Goal: Task Accomplishment & Management: Use online tool/utility

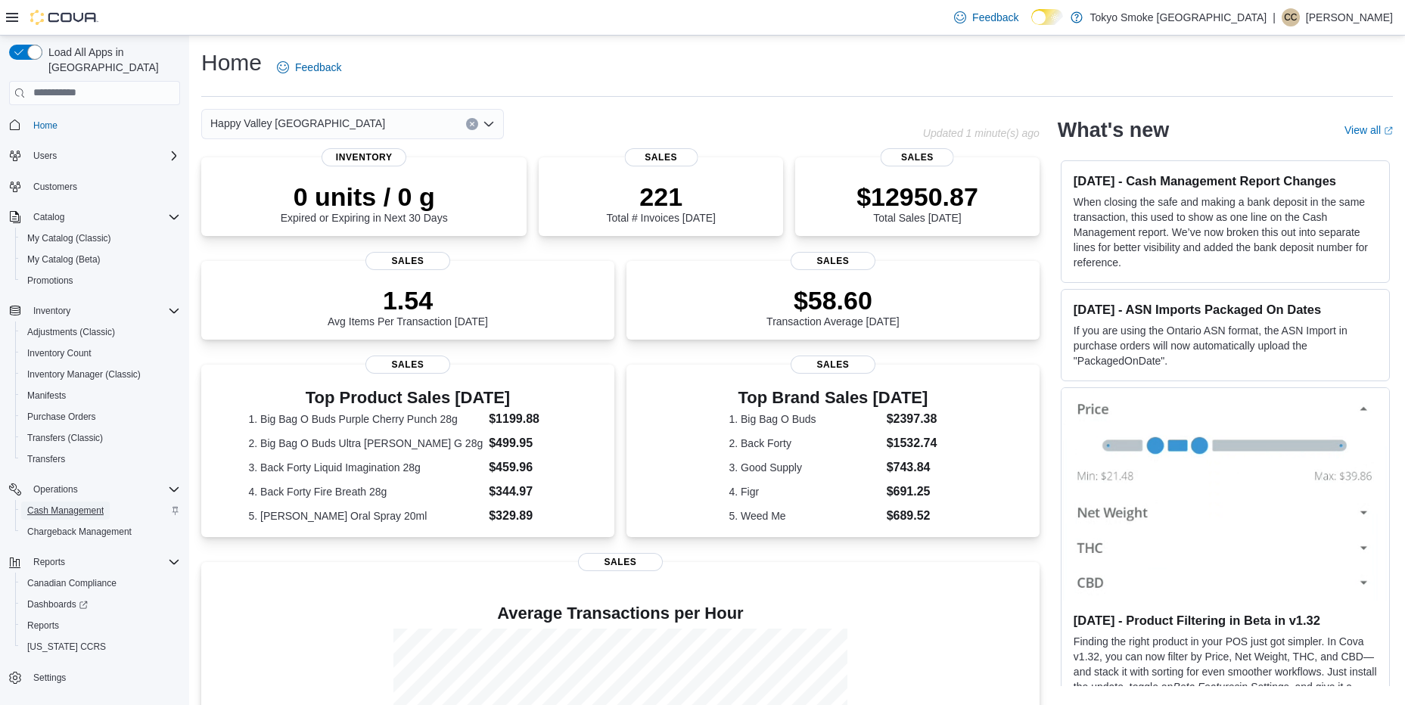
click at [104, 502] on link "Cash Management" at bounding box center [65, 511] width 89 height 18
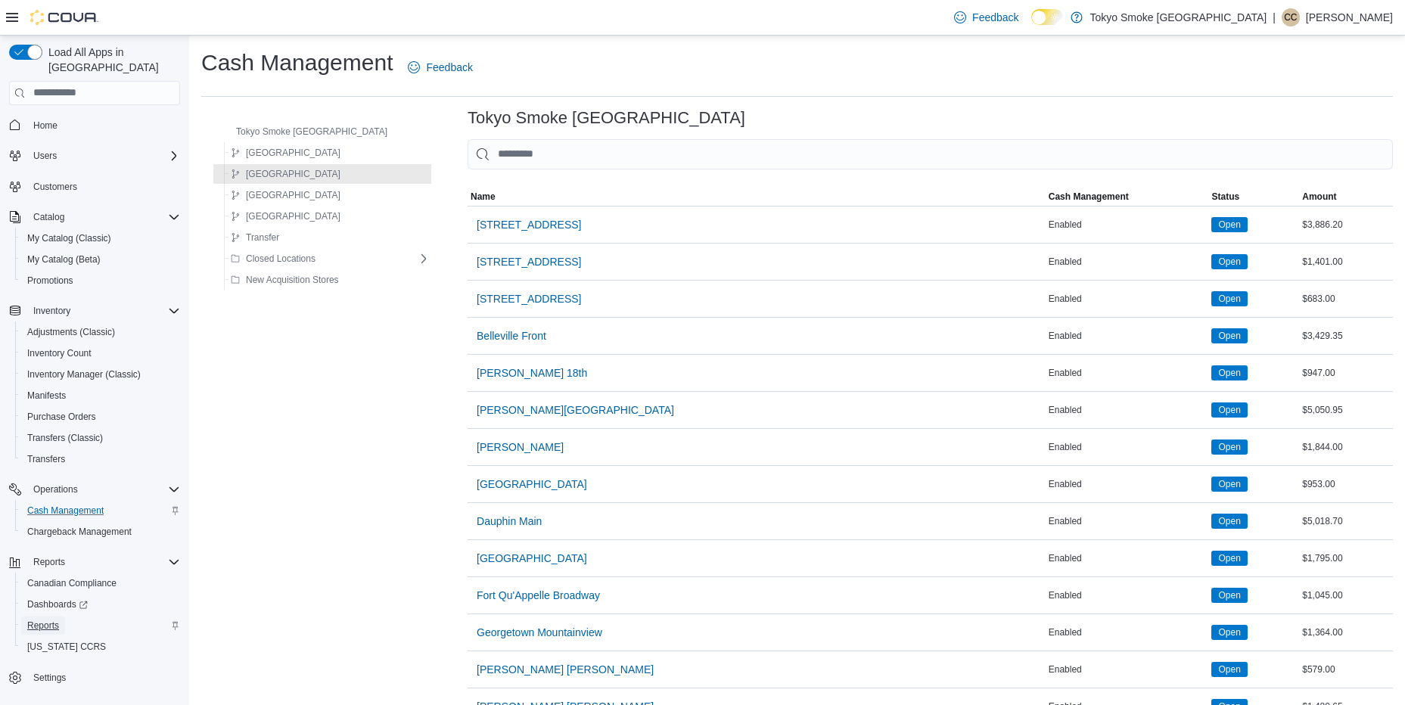
click at [57, 620] on span "Reports" at bounding box center [43, 626] width 32 height 12
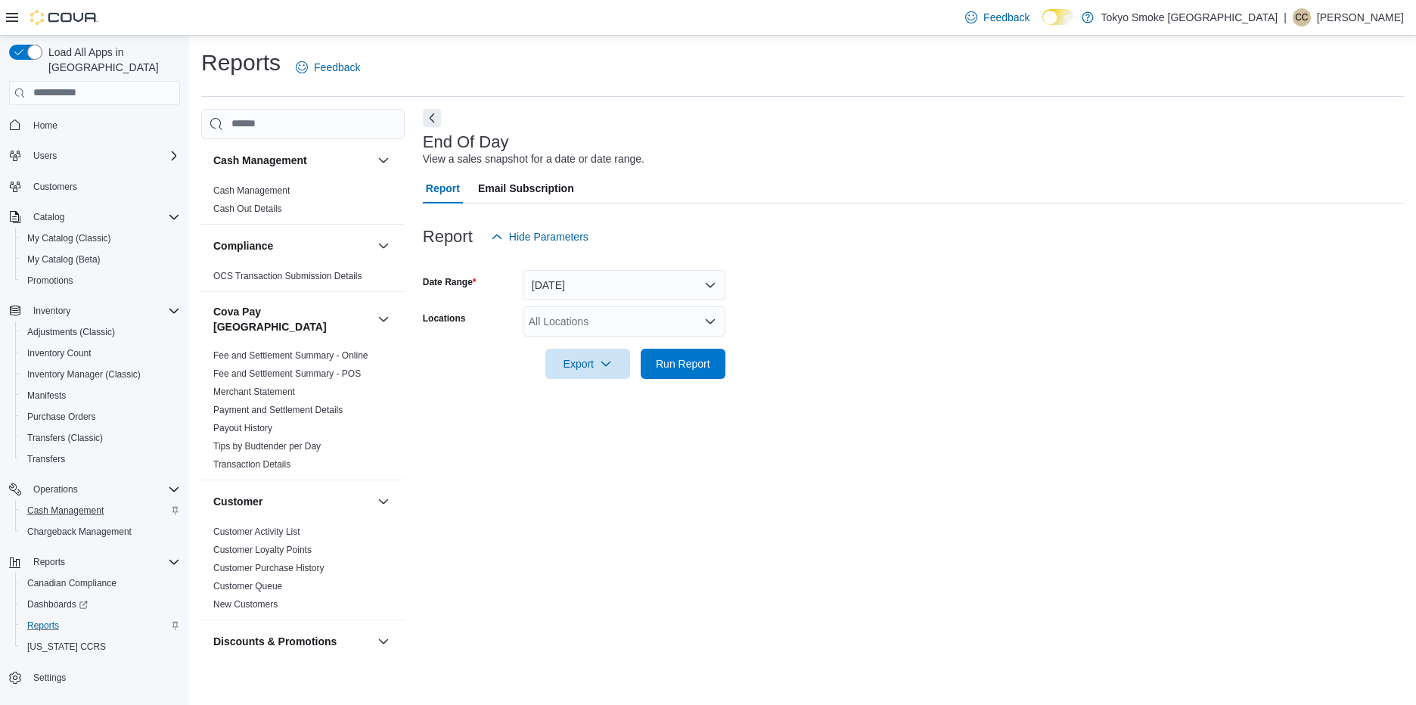
click at [597, 325] on div "All Locations" at bounding box center [624, 321] width 203 height 30
type input "**"
click at [597, 355] on button "Happy Valley [GEOGRAPHIC_DATA]" at bounding box center [624, 348] width 203 height 22
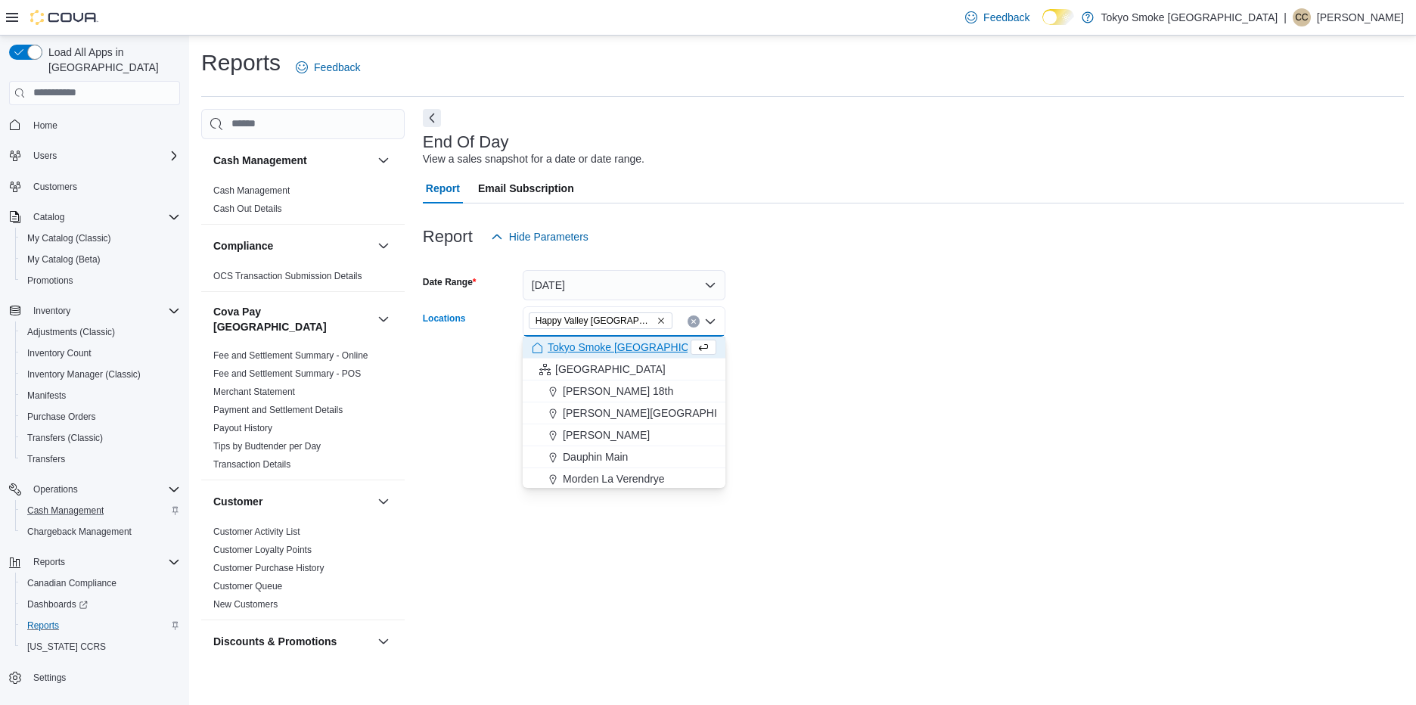
click at [978, 371] on form "Date Range [DATE] Locations [GEOGRAPHIC_DATA] [GEOGRAPHIC_DATA] Combo box. Sele…" at bounding box center [913, 315] width 981 height 127
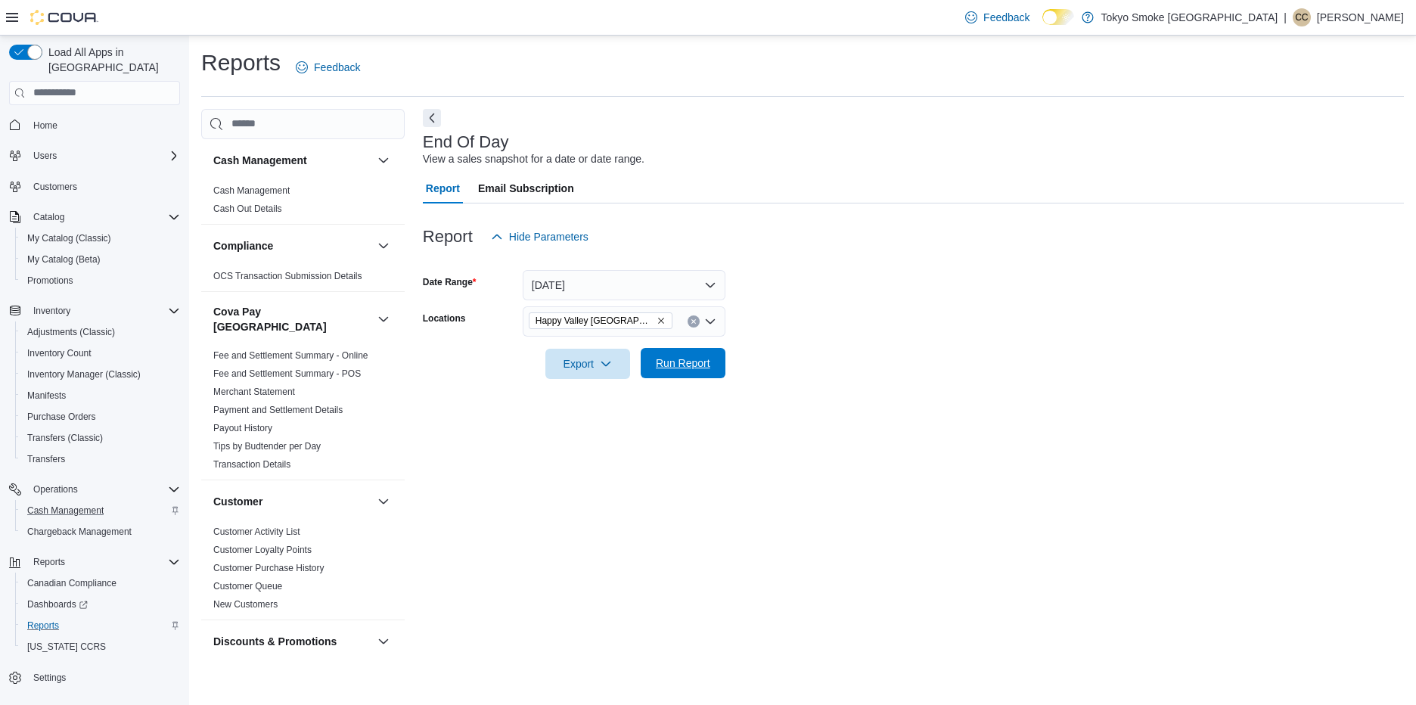
click at [691, 356] on span "Run Report" at bounding box center [683, 363] width 54 height 15
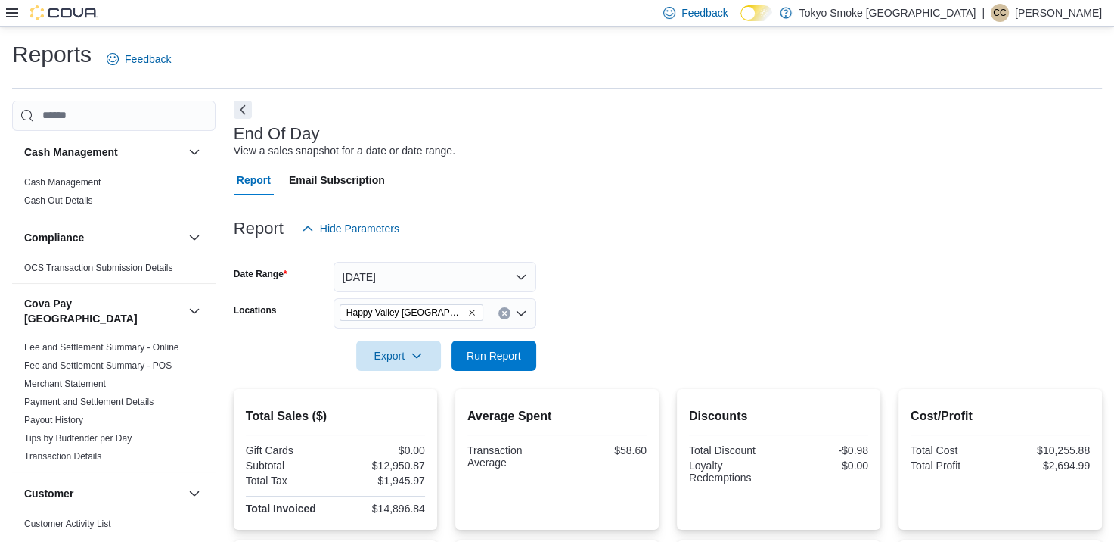
click at [517, 375] on div at bounding box center [668, 380] width 868 height 18
click at [517, 363] on span "Run Report" at bounding box center [494, 355] width 67 height 30
click at [517, 345] on span "Run Report" at bounding box center [494, 355] width 67 height 30
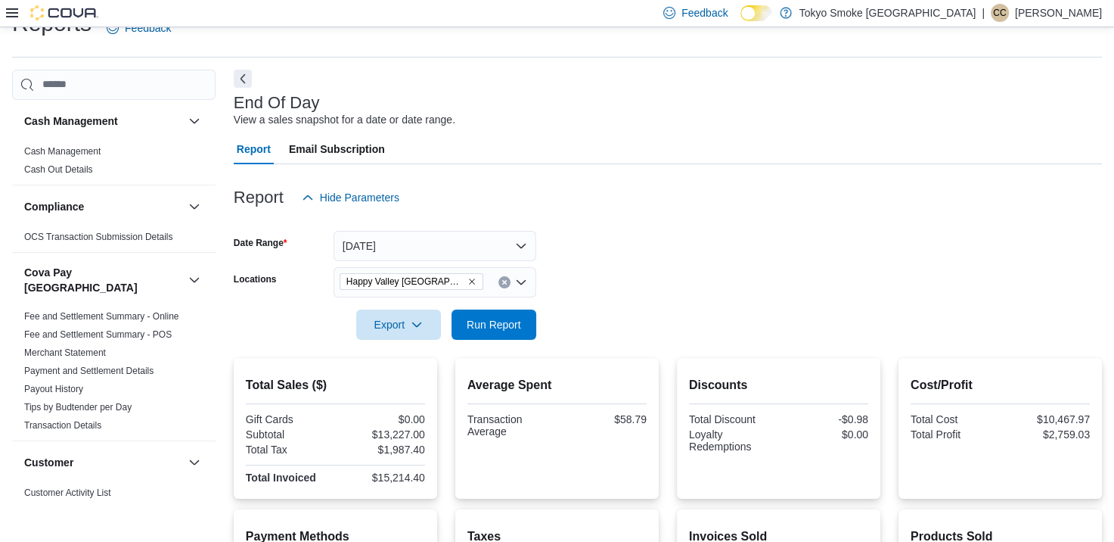
scroll to position [30, 0]
click at [521, 313] on span "Run Report" at bounding box center [494, 324] width 67 height 30
click at [502, 318] on span "Run Report" at bounding box center [494, 324] width 54 height 15
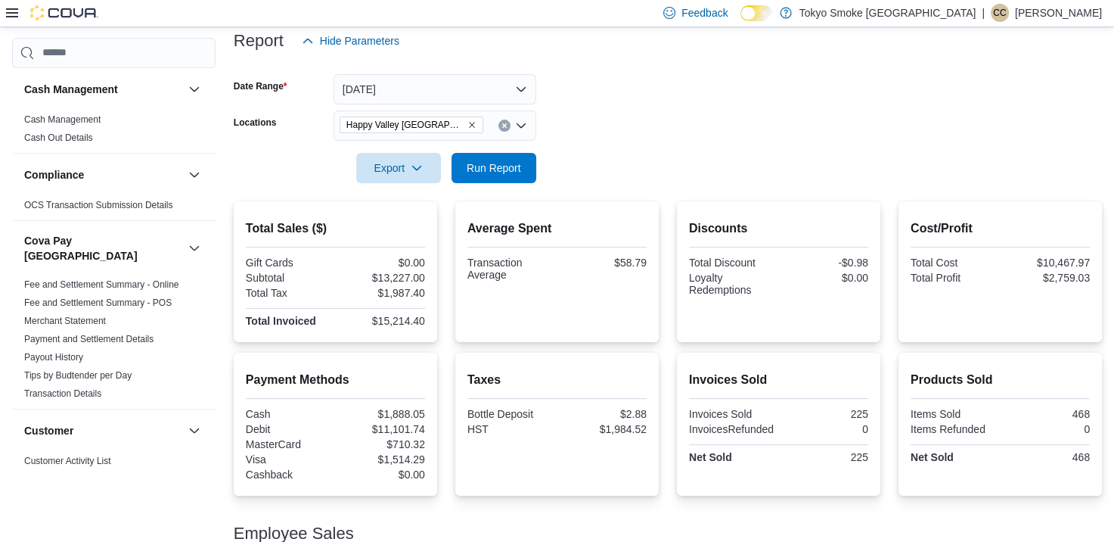
scroll to position [182, 0]
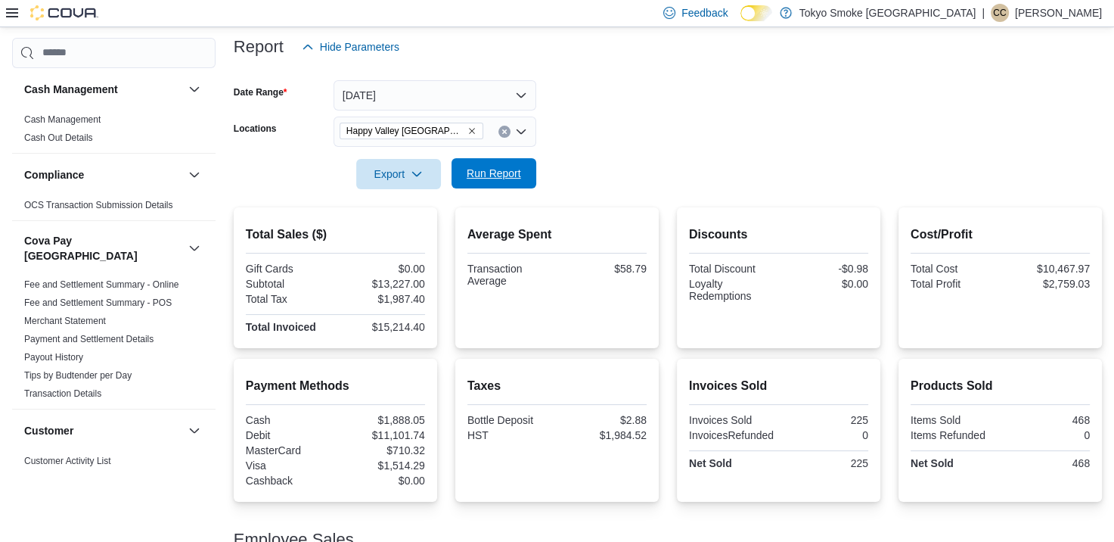
click at [529, 160] on button "Run Report" at bounding box center [494, 173] width 85 height 30
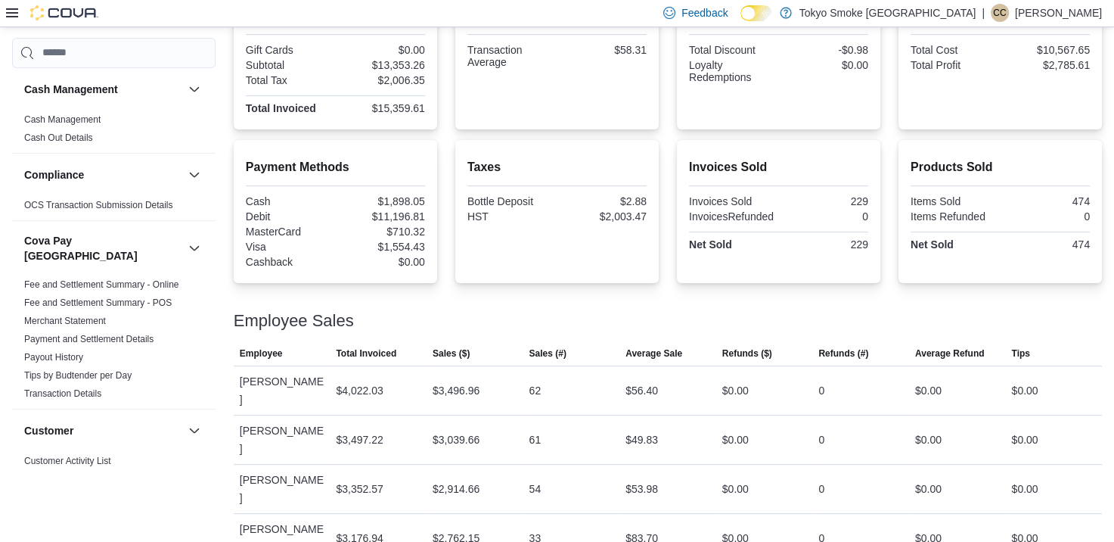
scroll to position [408, 0]
